Goal: Information Seeking & Learning: Understand process/instructions

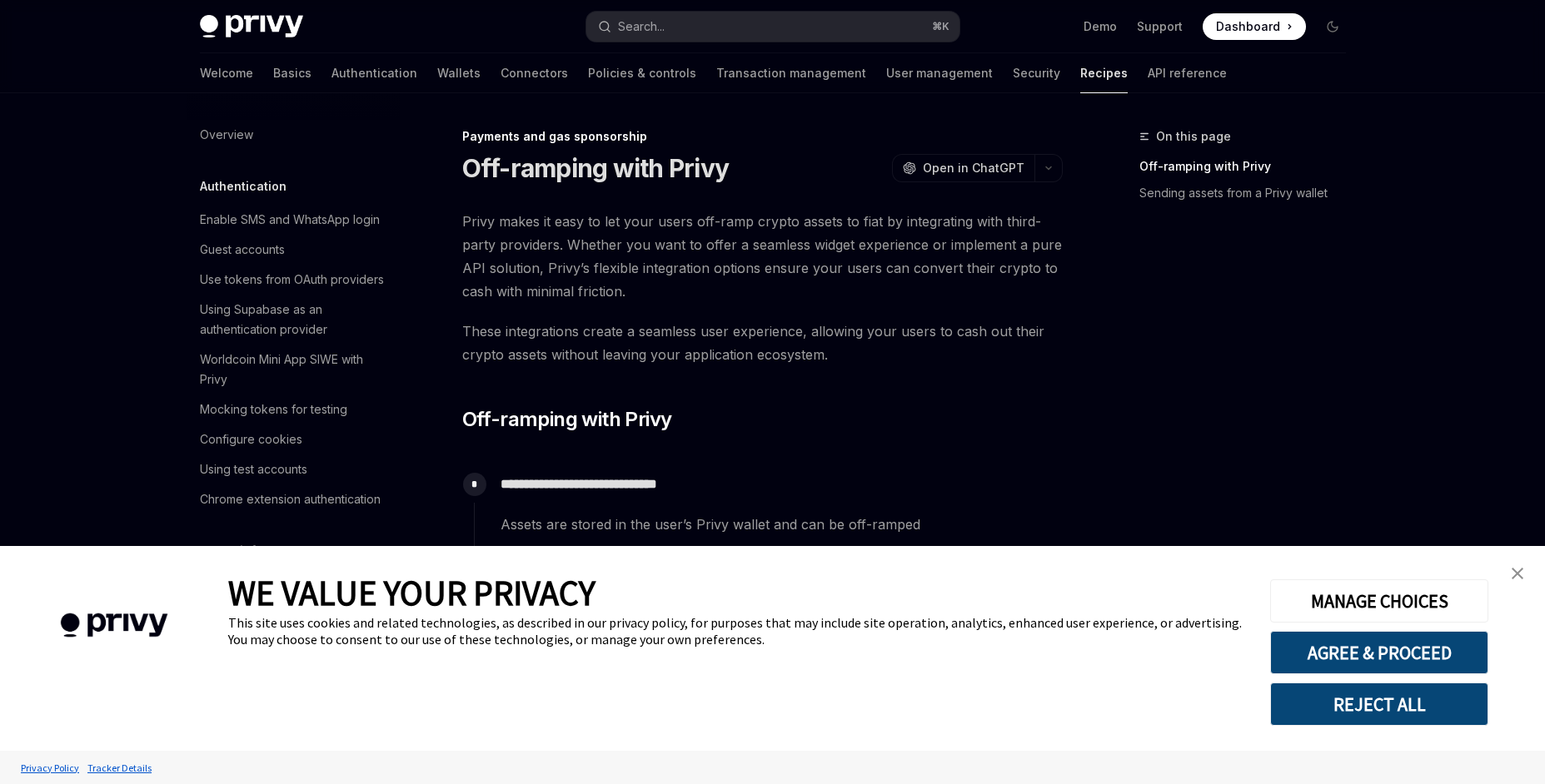
scroll to position [1325, 0]
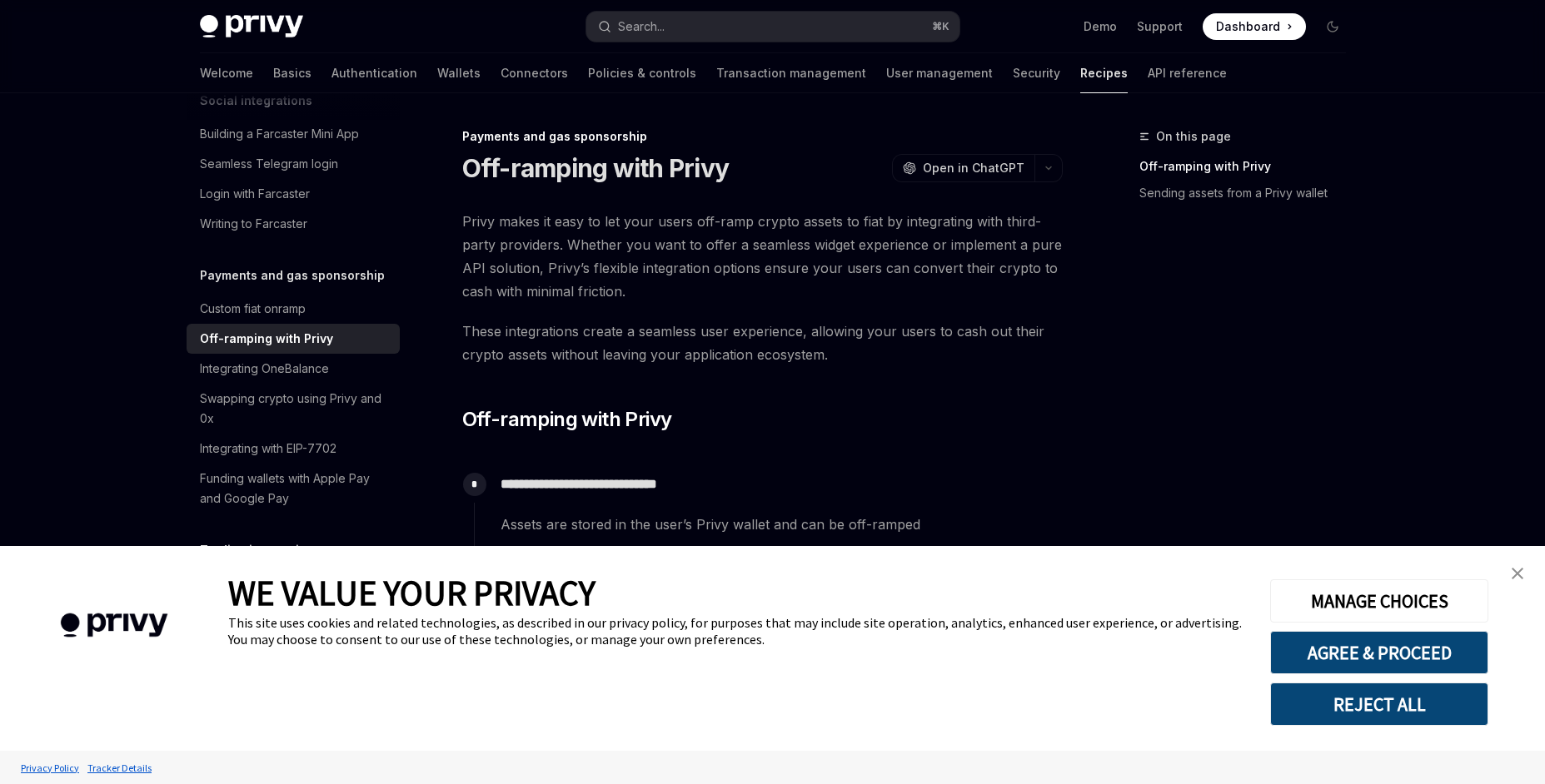
click at [1510, 574] on link "close banner" at bounding box center [1517, 573] width 33 height 33
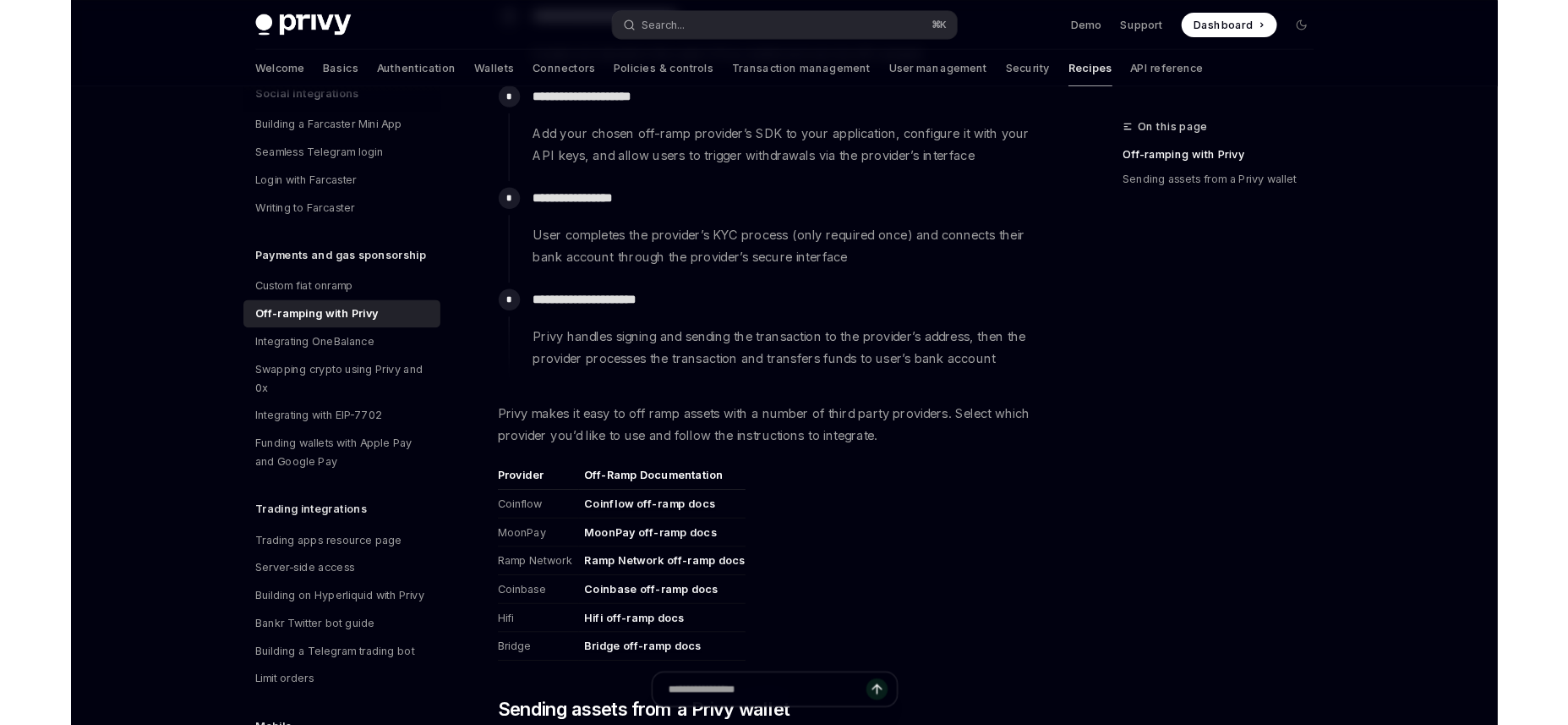
scroll to position [488, 0]
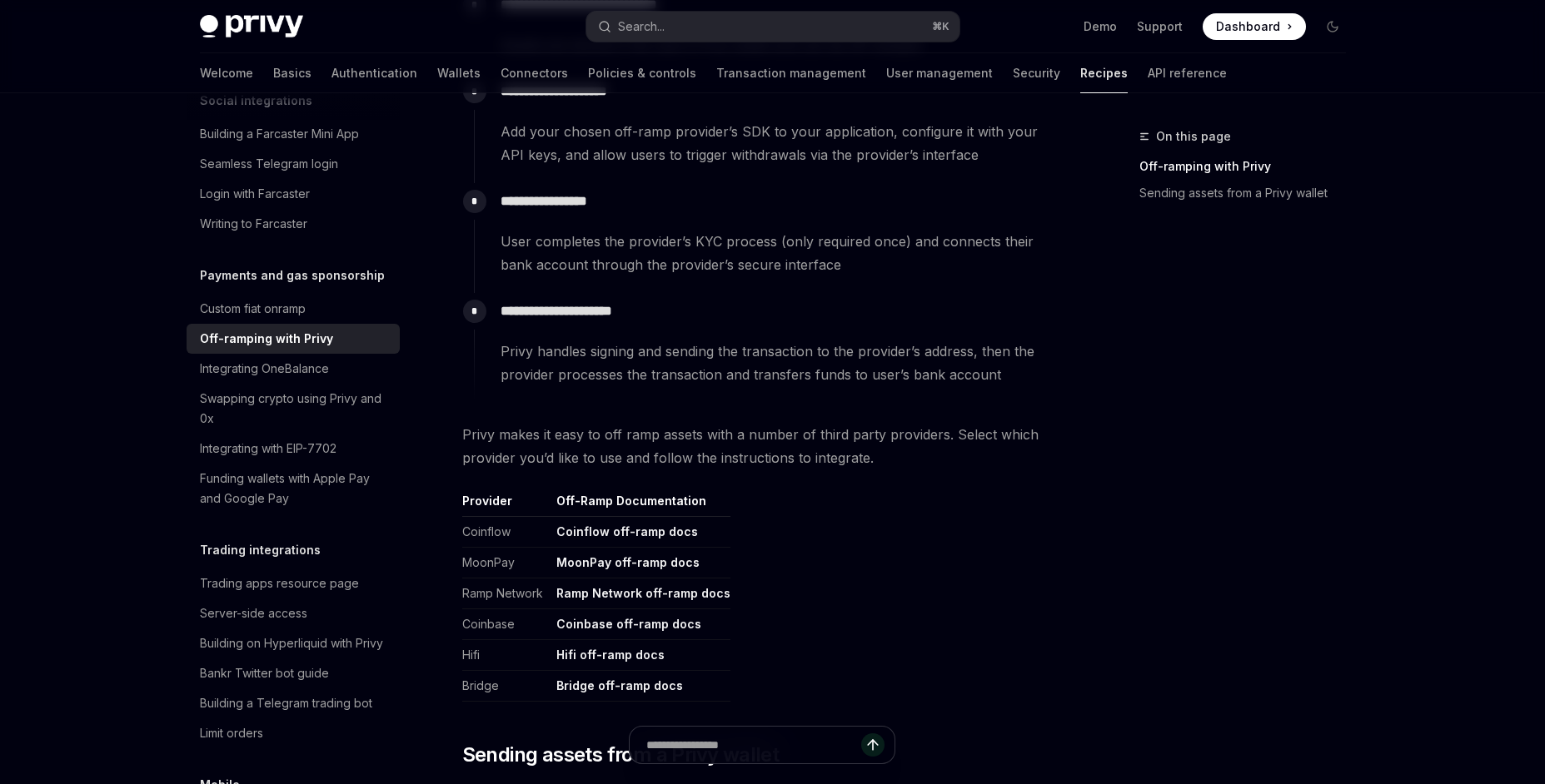
type textarea "*"
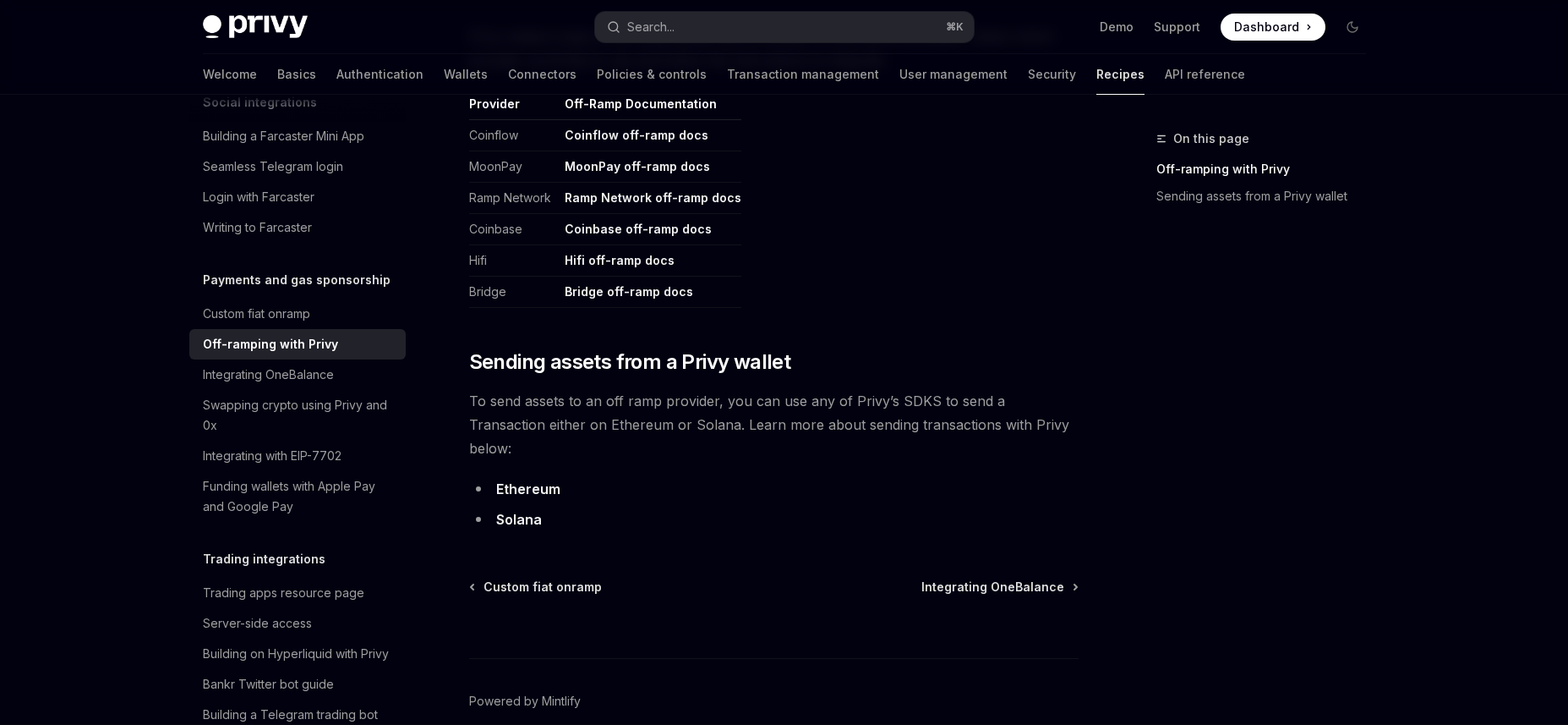
scroll to position [893, 0]
click at [529, 480] on link "Ethereum" at bounding box center [528, 488] width 65 height 17
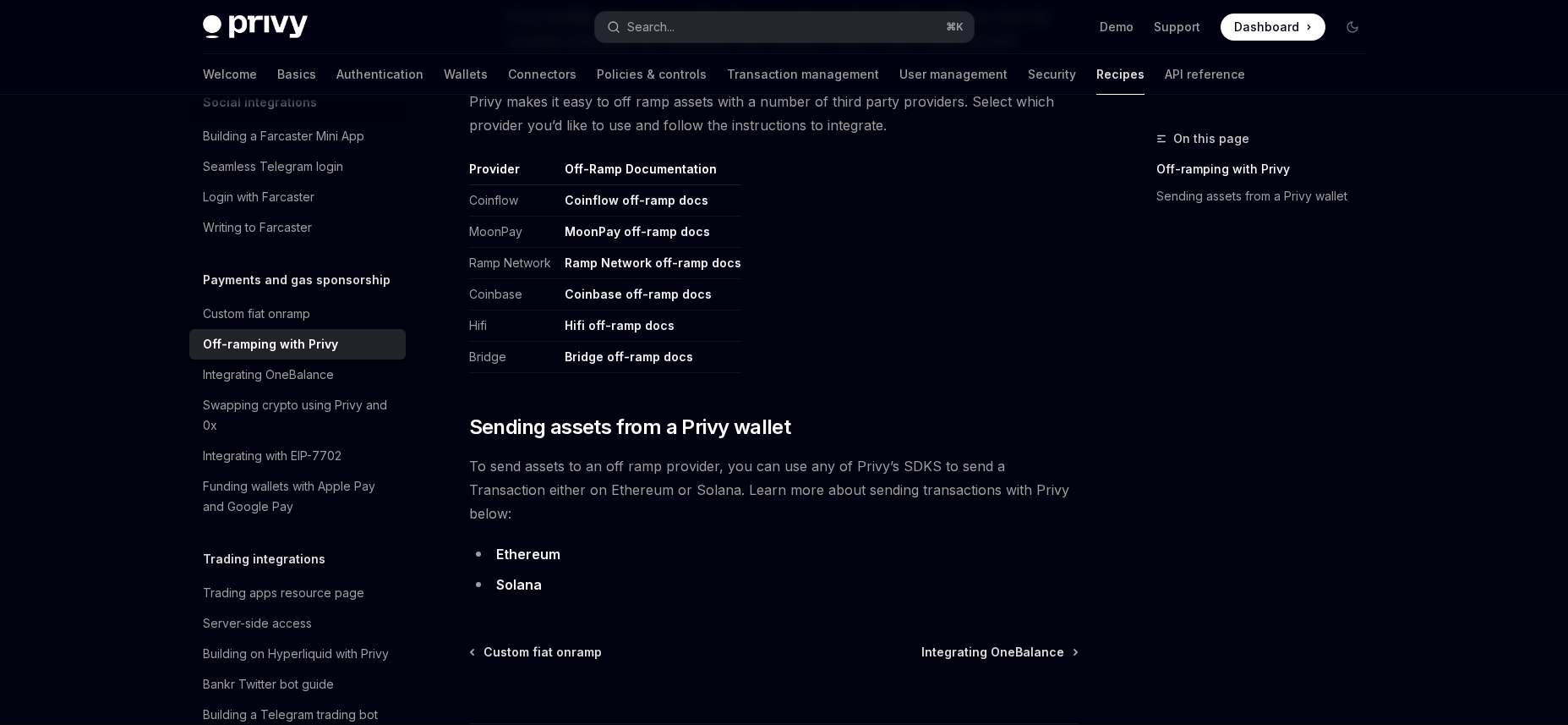
scroll to position [785, 0]
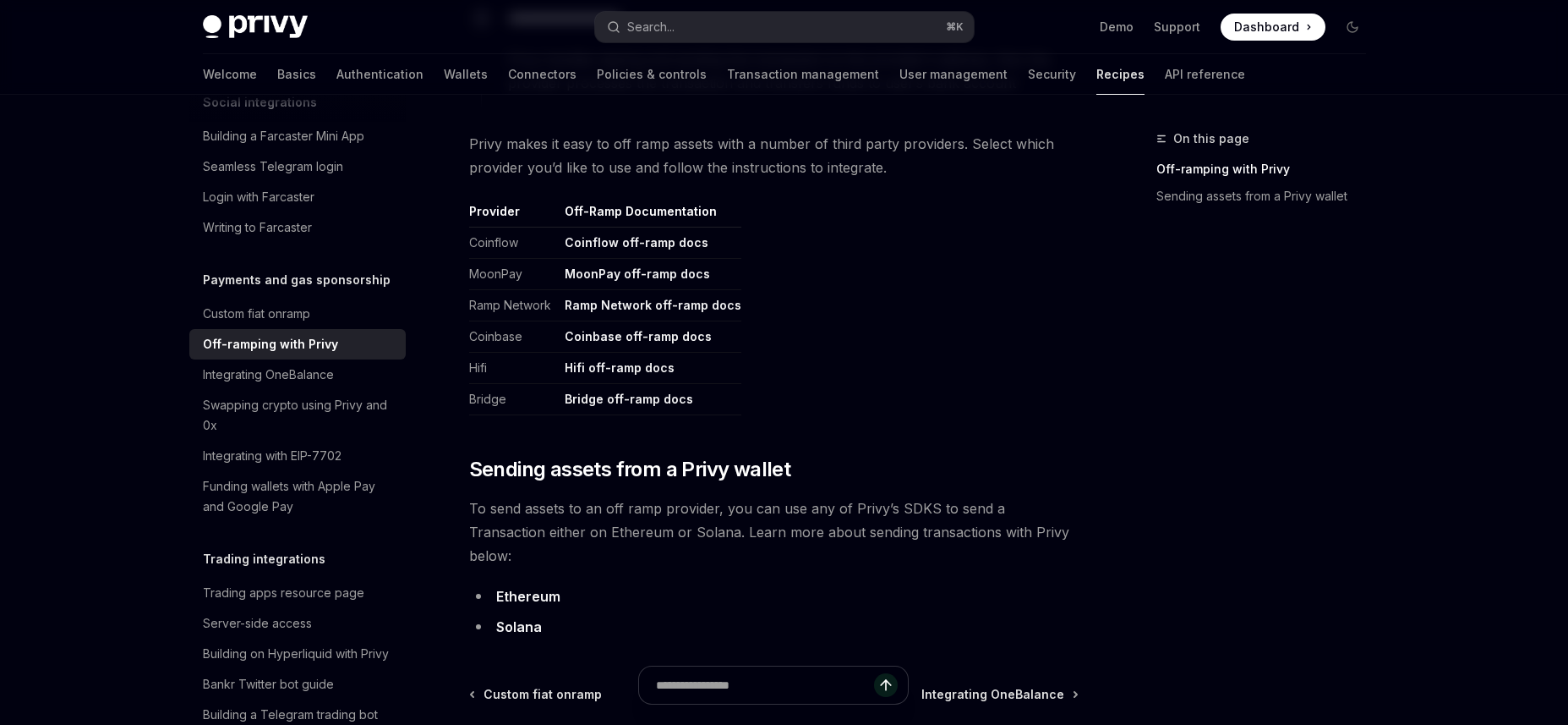
click at [628, 331] on link "Coinbase off-ramp docs" at bounding box center [638, 337] width 147 height 15
click at [543, 588] on link "Ethereum" at bounding box center [528, 597] width 65 height 17
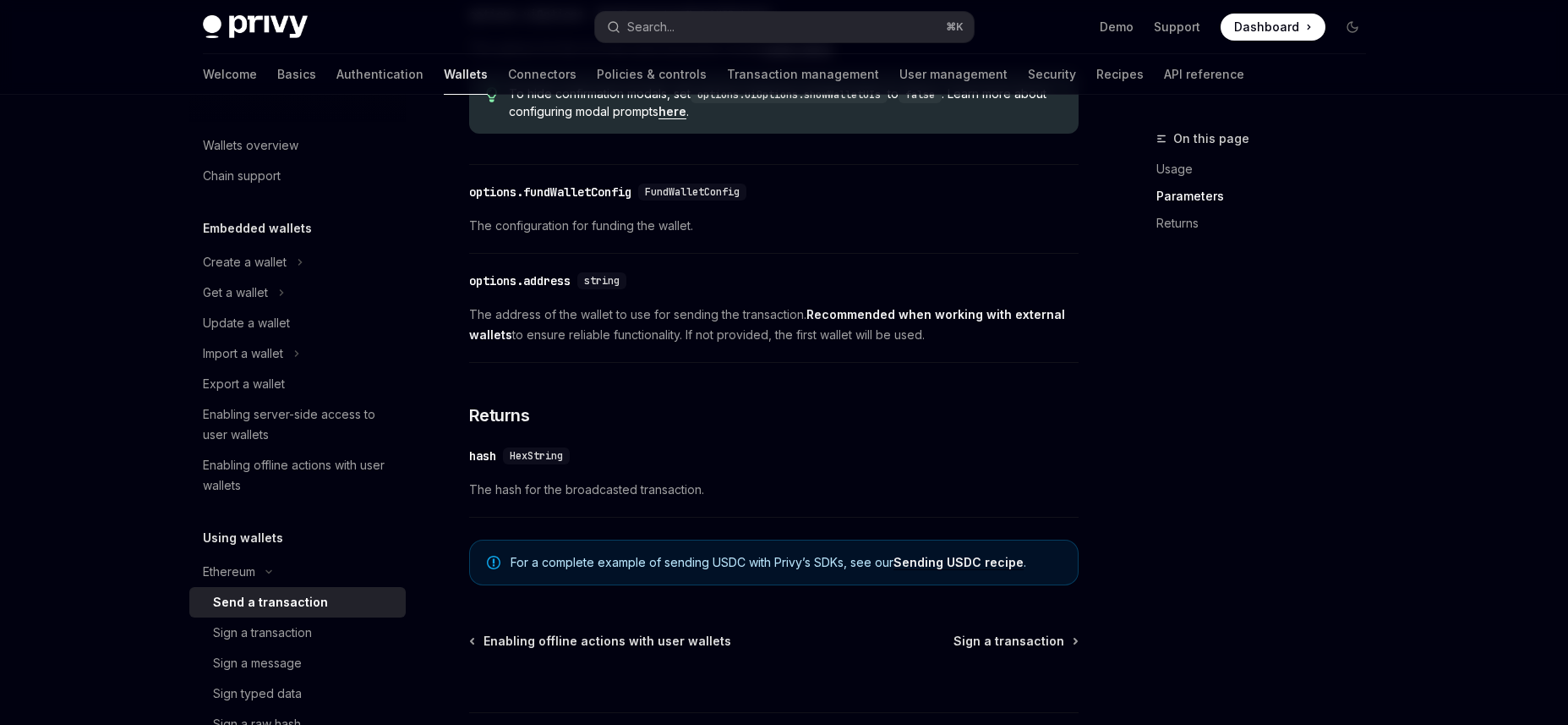
scroll to position [906, 0]
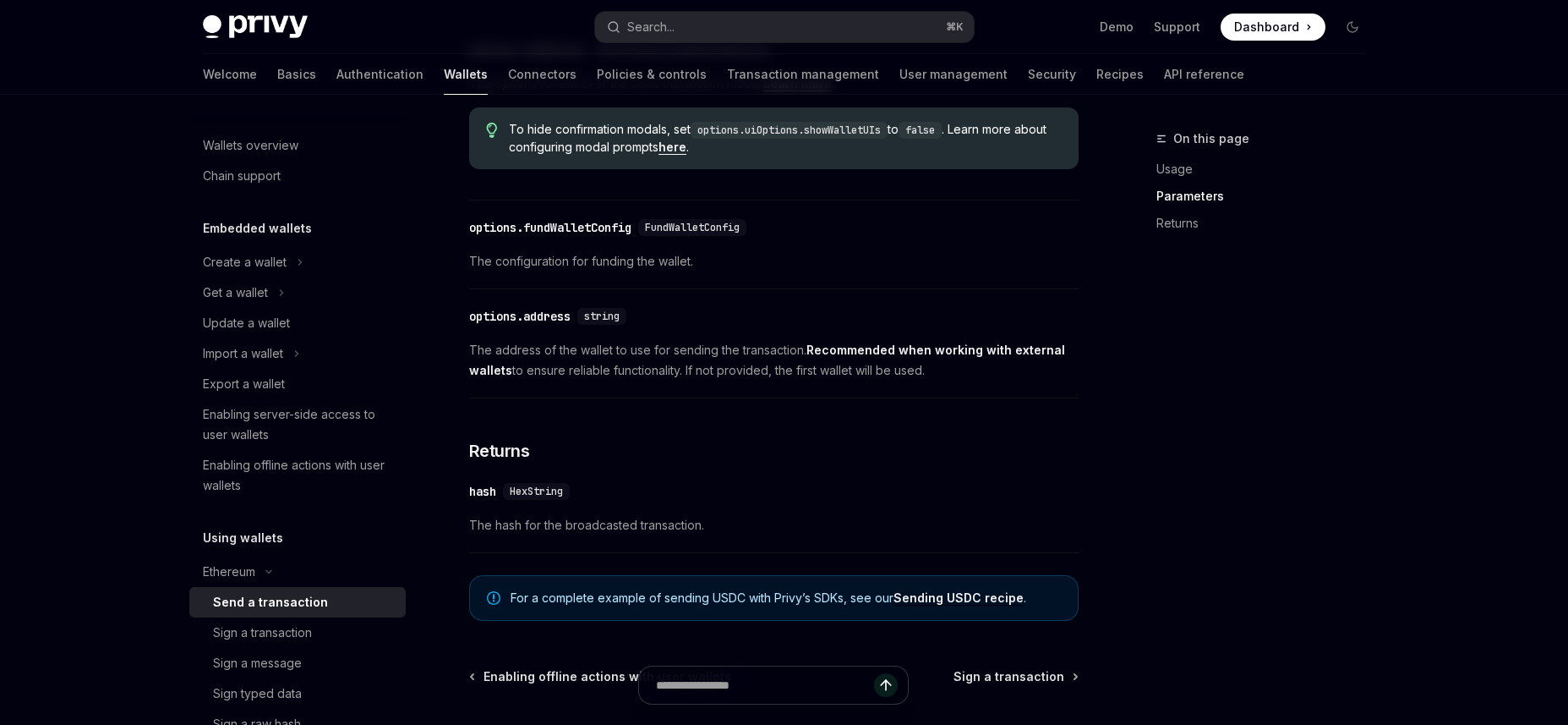
click at [784, 271] on span "The configuration for funding the wallet." at bounding box center [774, 261] width 610 height 20
click at [811, 271] on span "The configuration for funding the wallet." at bounding box center [774, 261] width 610 height 20
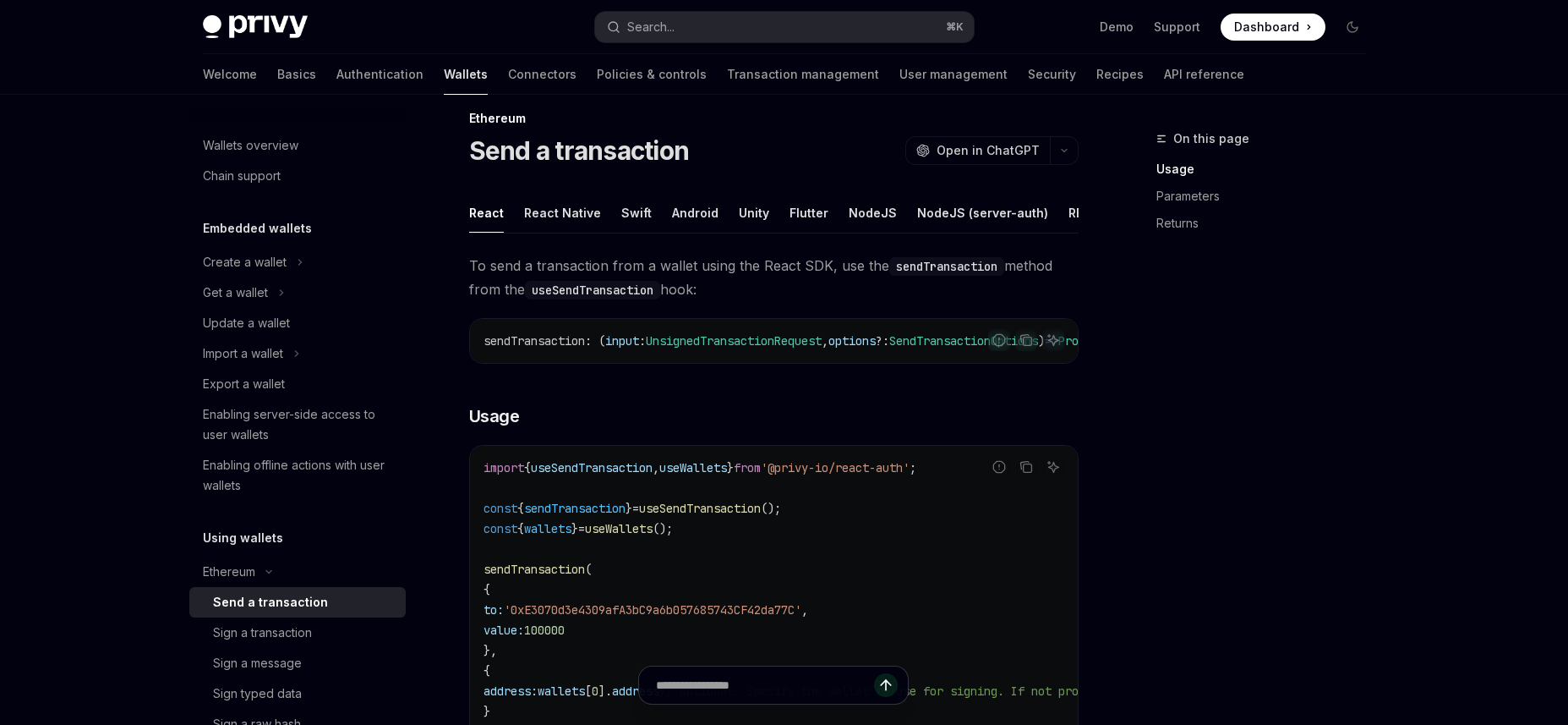
scroll to position [0, 0]
